Goal: Find specific page/section: Find specific page/section

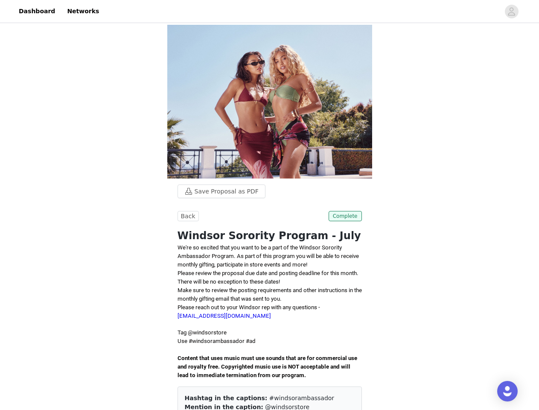
click at [269, 12] on div at bounding box center [302, 11] width 396 height 19
click at [512, 12] on icon "avatar" at bounding box center [512, 12] width 8 height 14
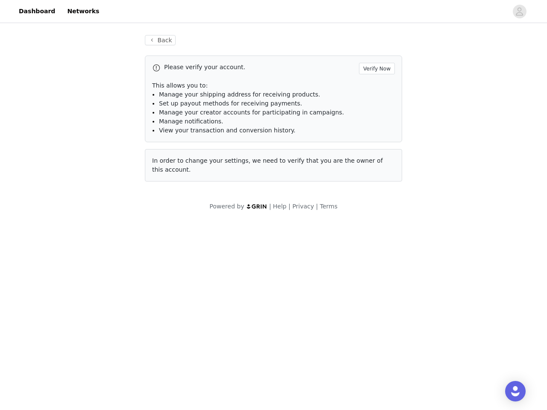
click at [217, 191] on div "Back Please verify your account. Verify Now This allows you to: Manage your shi…" at bounding box center [274, 113] width 278 height 177
click at [187, 216] on body "Dashboard Networks Back Please verify your account. Verify Now This allows you …" at bounding box center [273, 205] width 547 height 410
click at [346, 216] on body "Dashboard Networks Back Please verify your account. Verify Now This allows you …" at bounding box center [273, 205] width 547 height 410
click at [508, 391] on div "Open Intercom Messenger" at bounding box center [515, 391] width 20 height 20
